Goal: Transaction & Acquisition: Obtain resource

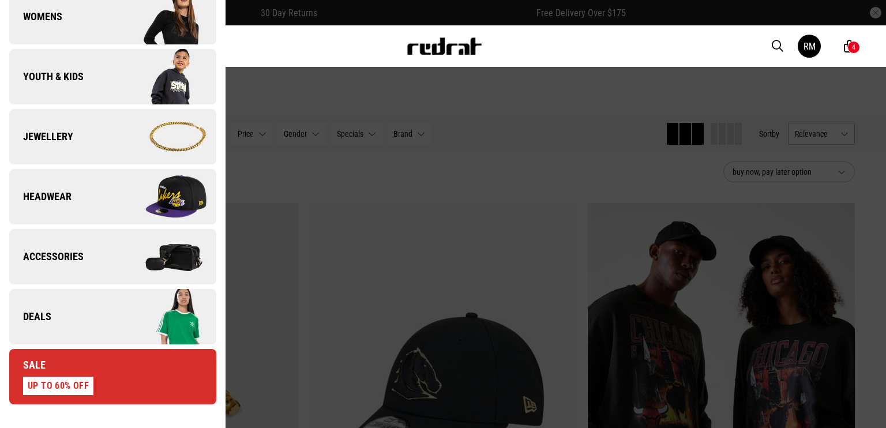
scroll to position [483, 0]
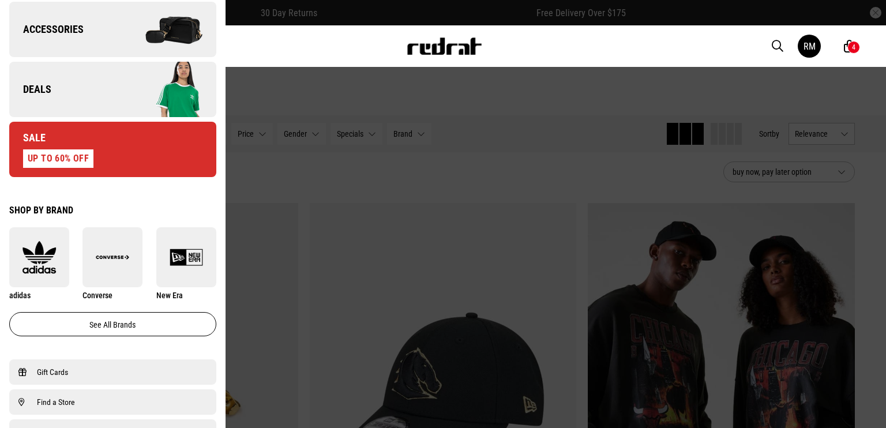
click at [93, 88] on link "Deals" at bounding box center [112, 89] width 207 height 55
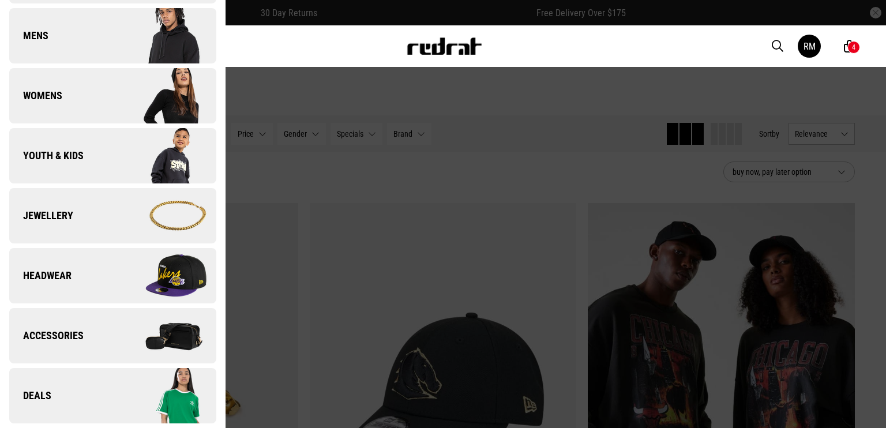
scroll to position [0, 0]
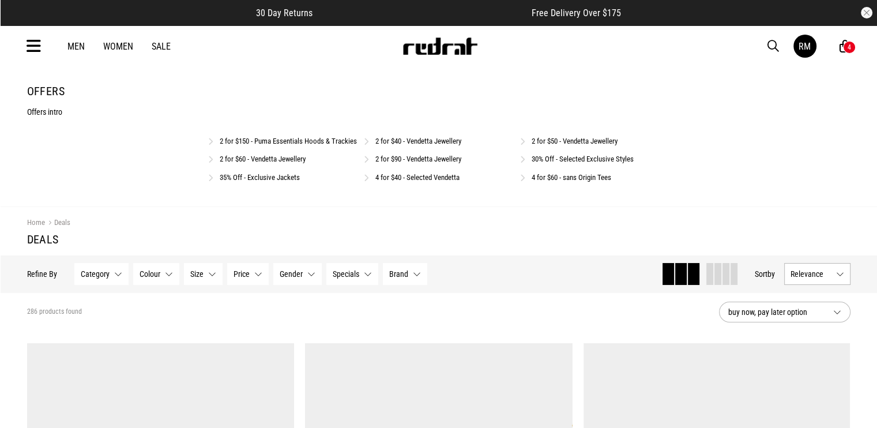
click at [549, 163] on link "30% Off - Selected Exclusive Styles" at bounding box center [583, 159] width 102 height 9
